Goal: Task Accomplishment & Management: Use online tool/utility

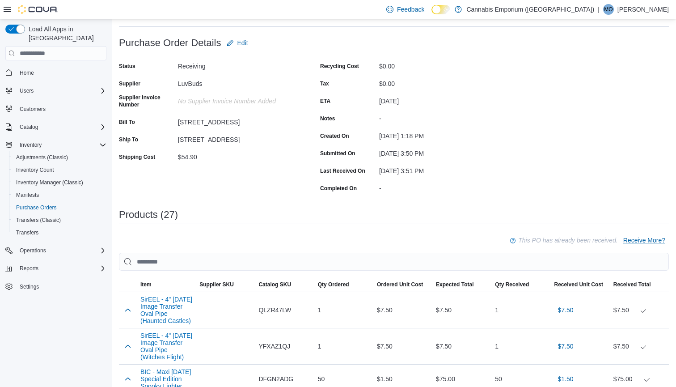
scroll to position [47, 0]
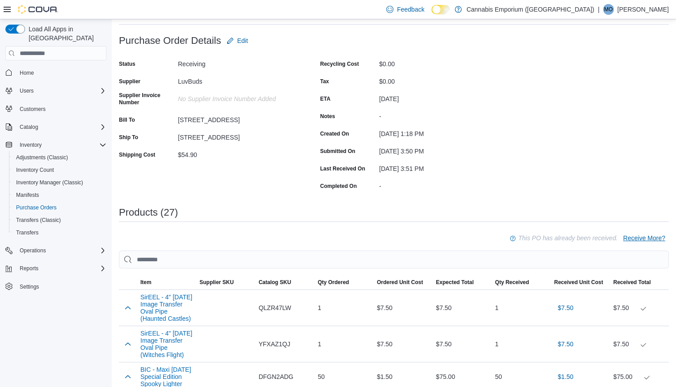
click at [649, 238] on span "Receive More?" at bounding box center [644, 237] width 42 height 9
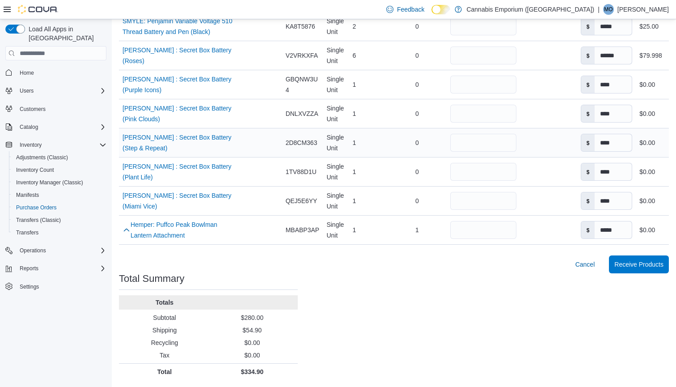
scroll to position [950, 0]
drag, startPoint x: 504, startPoint y: 152, endPoint x: 459, endPoint y: 147, distance: 44.6
click at [459, 70] on tr "Name [PERSON_NAME] : Secret Box Battery (Roses) (opens in a new tab or window) …" at bounding box center [394, 55] width 550 height 29
type input "*"
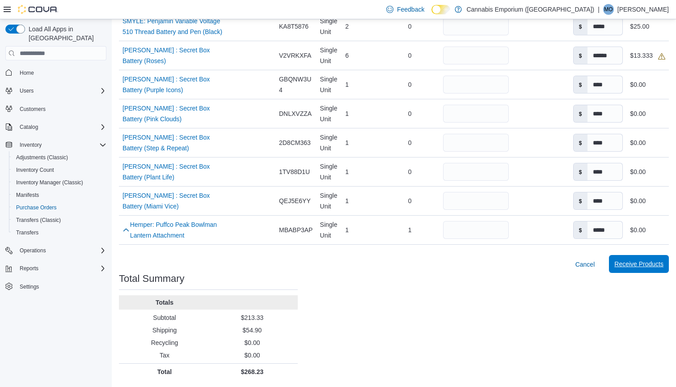
click at [637, 273] on span "Receive Products" at bounding box center [638, 264] width 49 height 18
